Goal: Use online tool/utility

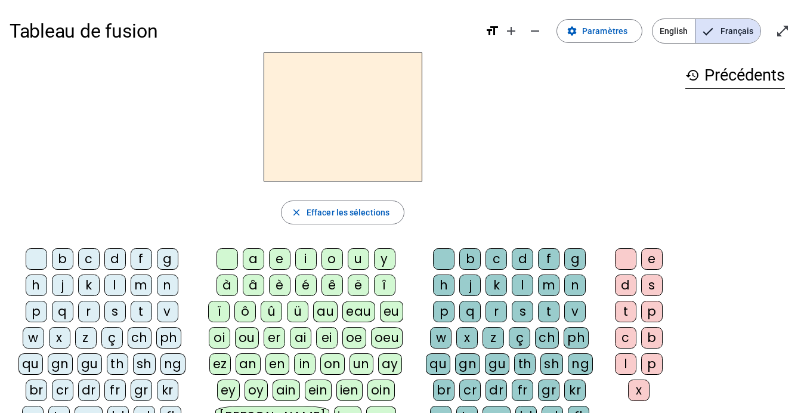
click at [111, 259] on div "d" at bounding box center [114, 258] width 21 height 21
click at [362, 258] on div "u" at bounding box center [358, 258] width 21 height 21
click at [140, 320] on div "t" at bounding box center [141, 311] width 21 height 21
click at [257, 256] on div "a" at bounding box center [253, 258] width 21 height 21
click at [281, 259] on div "e" at bounding box center [279, 258] width 21 height 21
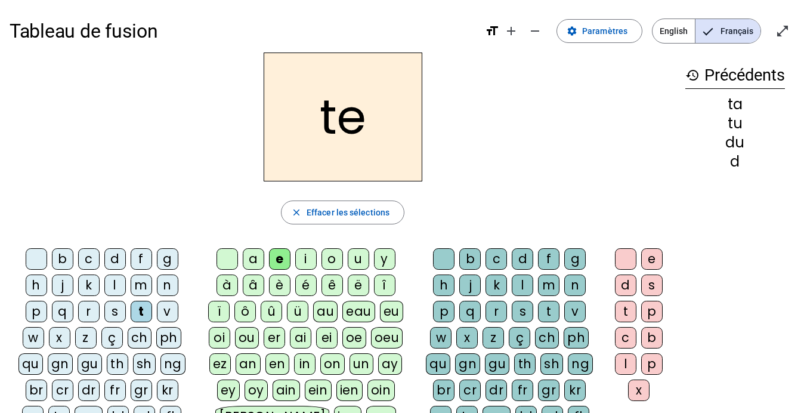
click at [117, 254] on div "d" at bounding box center [114, 258] width 21 height 21
click at [63, 288] on div "j" at bounding box center [62, 284] width 21 height 21
click at [143, 282] on div "m" at bounding box center [141, 284] width 21 height 21
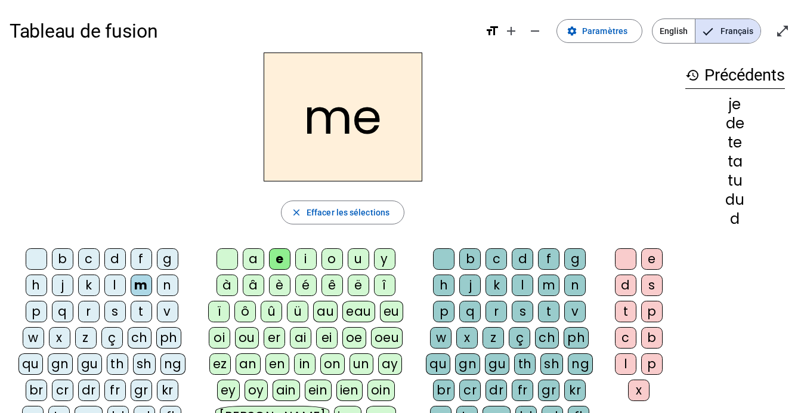
click at [255, 259] on div "a" at bounding box center [253, 258] width 21 height 21
click at [529, 283] on div "l" at bounding box center [522, 284] width 21 height 21
